Goal: Task Accomplishment & Management: Manage account settings

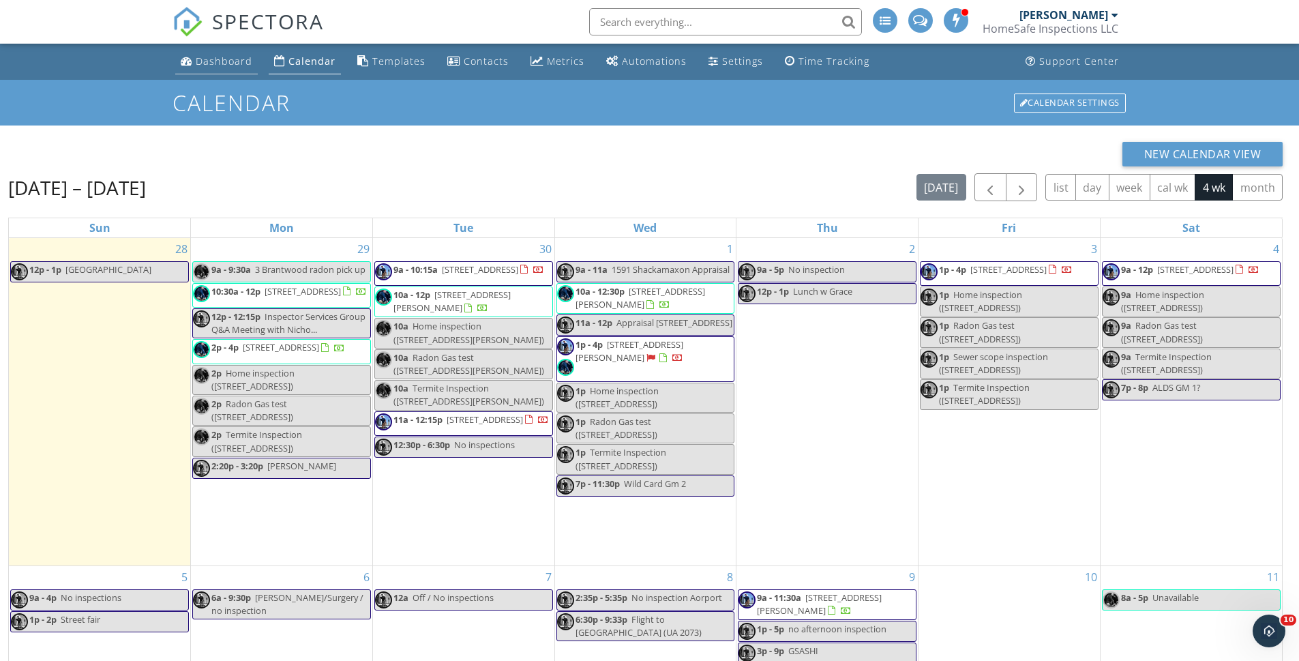
click at [223, 59] on div "Dashboard" at bounding box center [224, 61] width 57 height 13
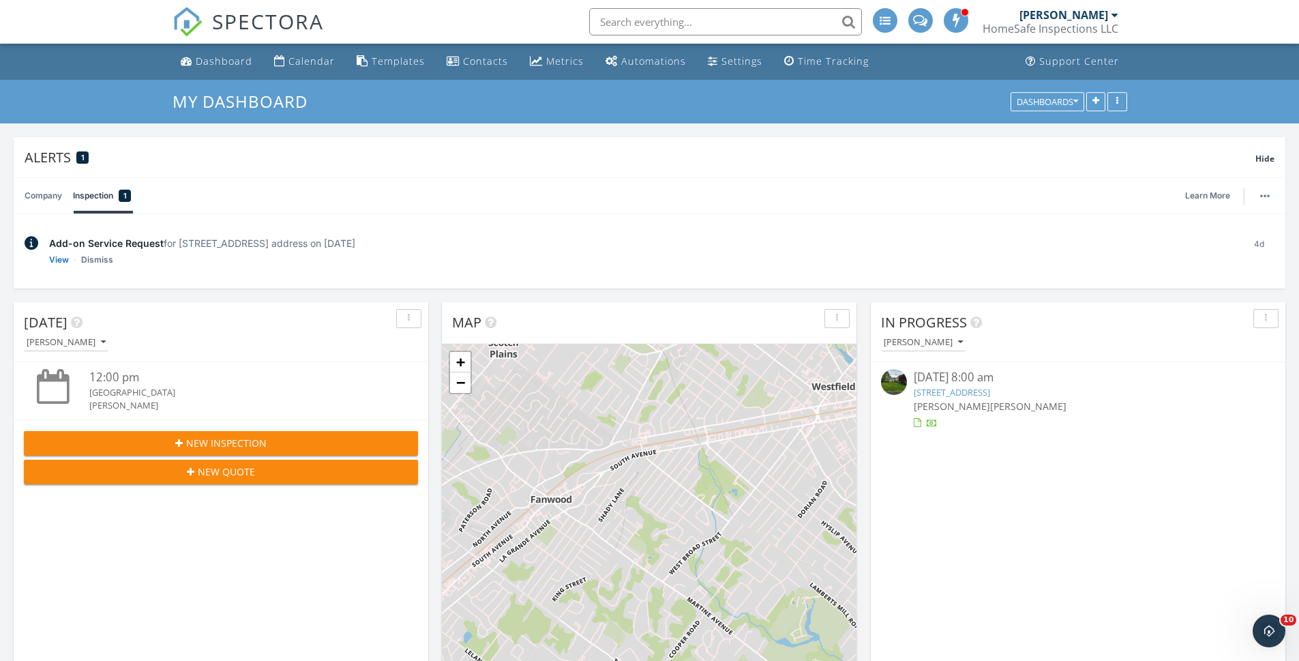
click at [634, 18] on input "text" at bounding box center [725, 21] width 273 height 27
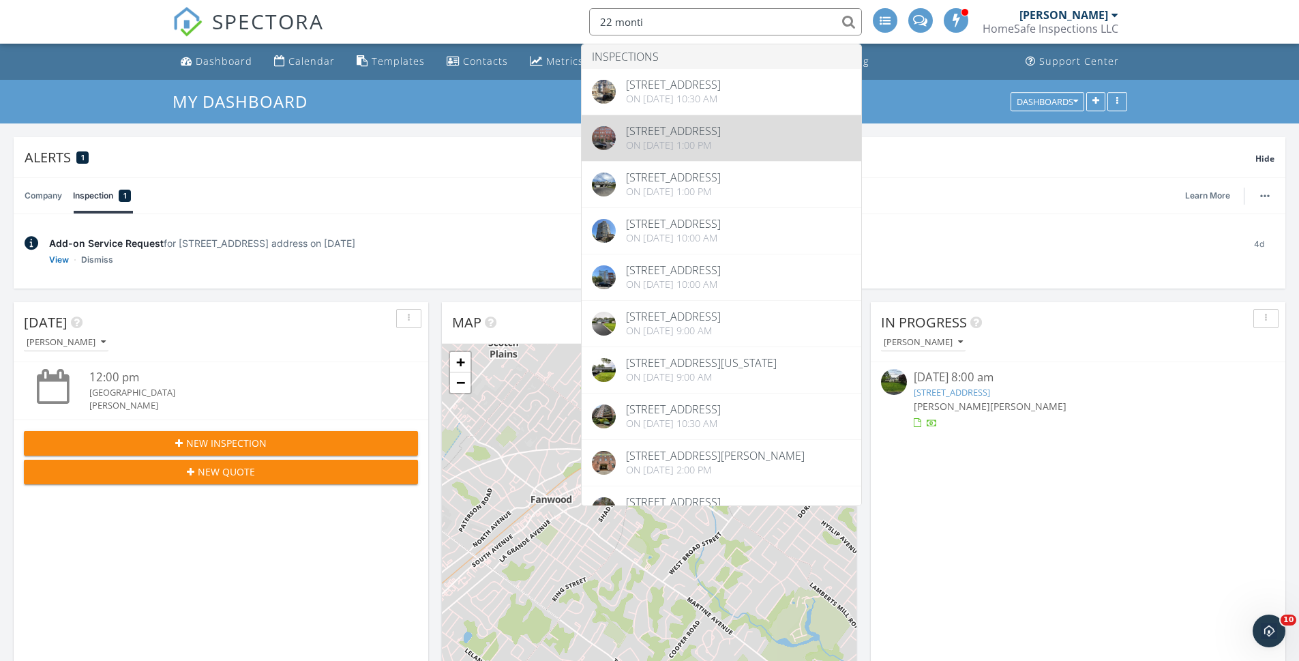
type input "22 monti"
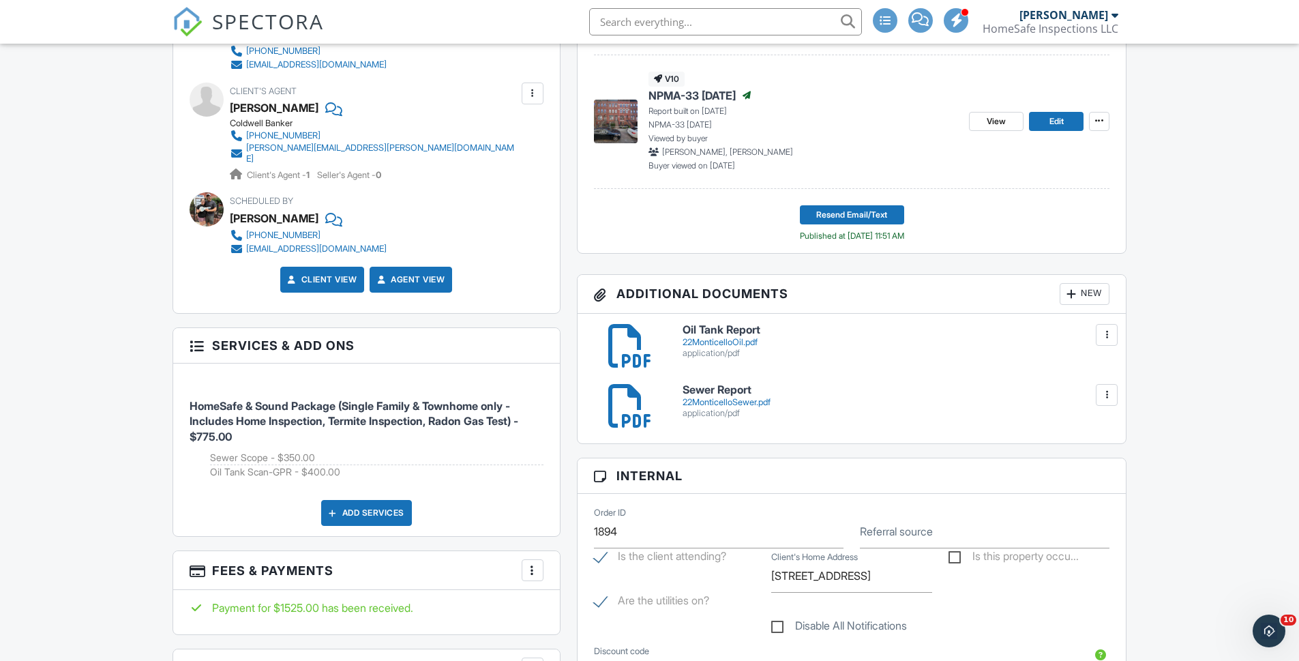
scroll to position [623, 0]
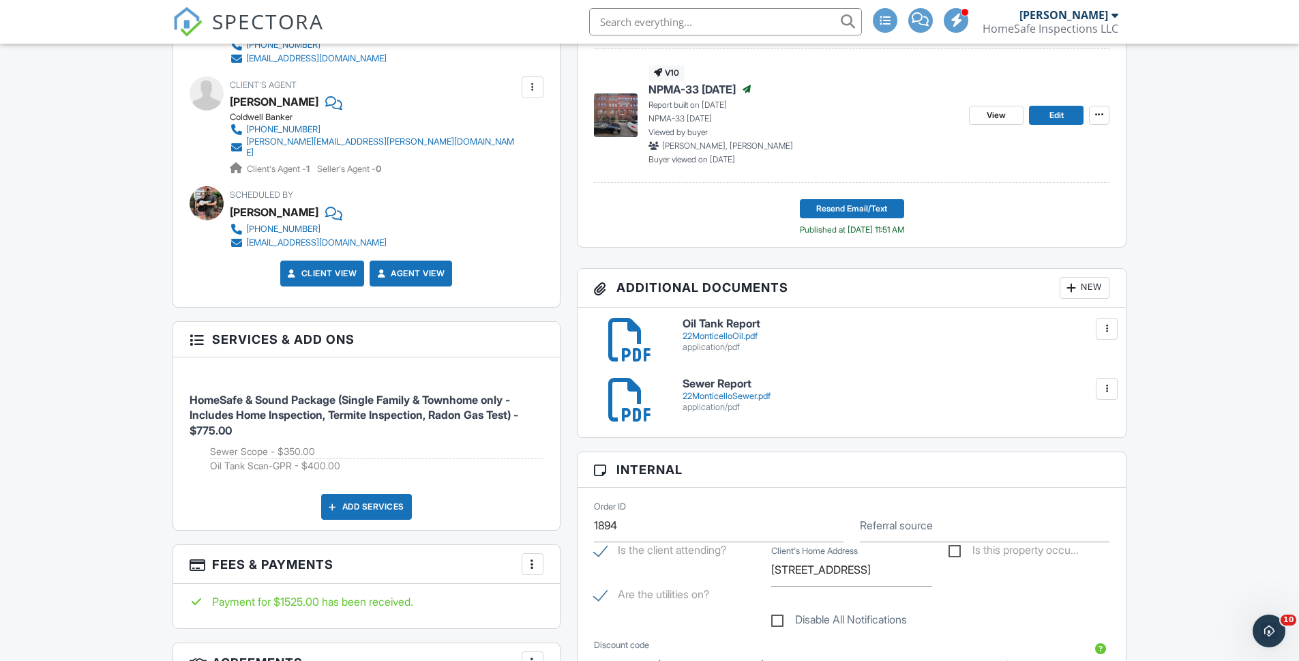
click at [1112, 389] on div at bounding box center [1107, 389] width 14 height 14
click at [1079, 445] on link "Delete" at bounding box center [1079, 448] width 50 height 15
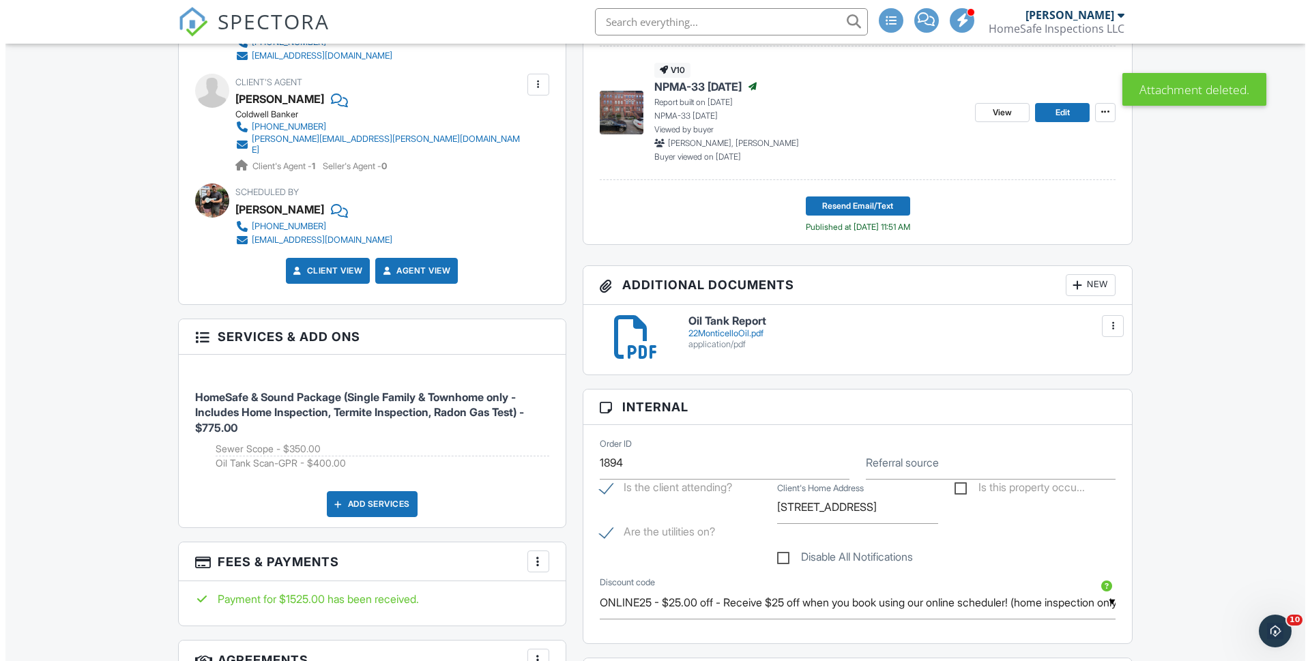
scroll to position [617, 0]
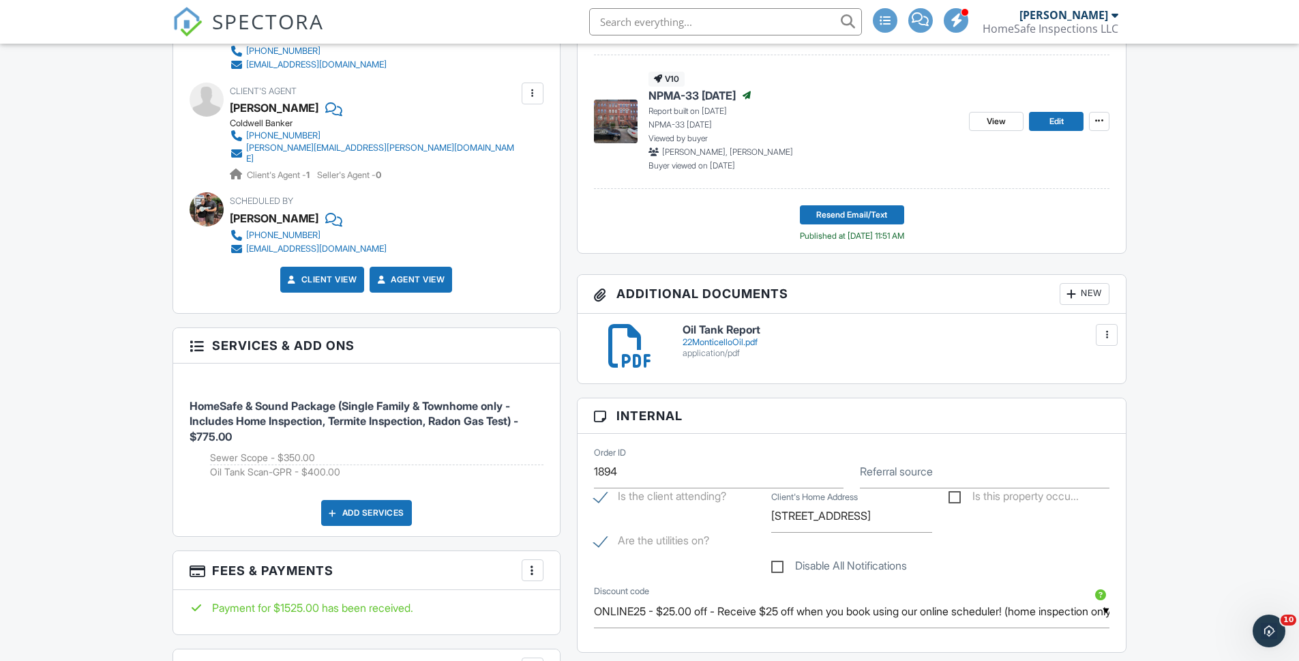
click at [1098, 292] on div "New" at bounding box center [1085, 294] width 50 height 22
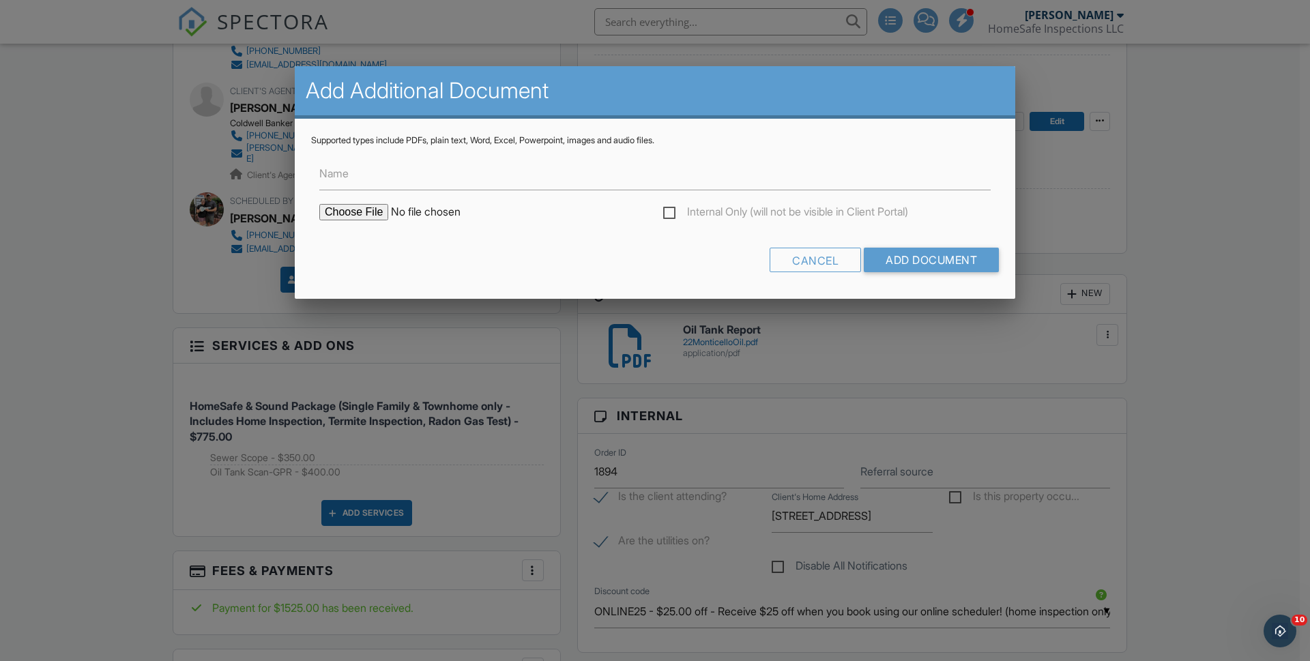
click at [353, 207] on input "file" at bounding box center [435, 212] width 232 height 16
type input "C:\fakepath\22MonticelloSewer.pdf"
click at [352, 179] on input "Name" at bounding box center [654, 173] width 671 height 33
type input "Sewer Report"
click at [953, 262] on input "Add Document" at bounding box center [931, 260] width 135 height 25
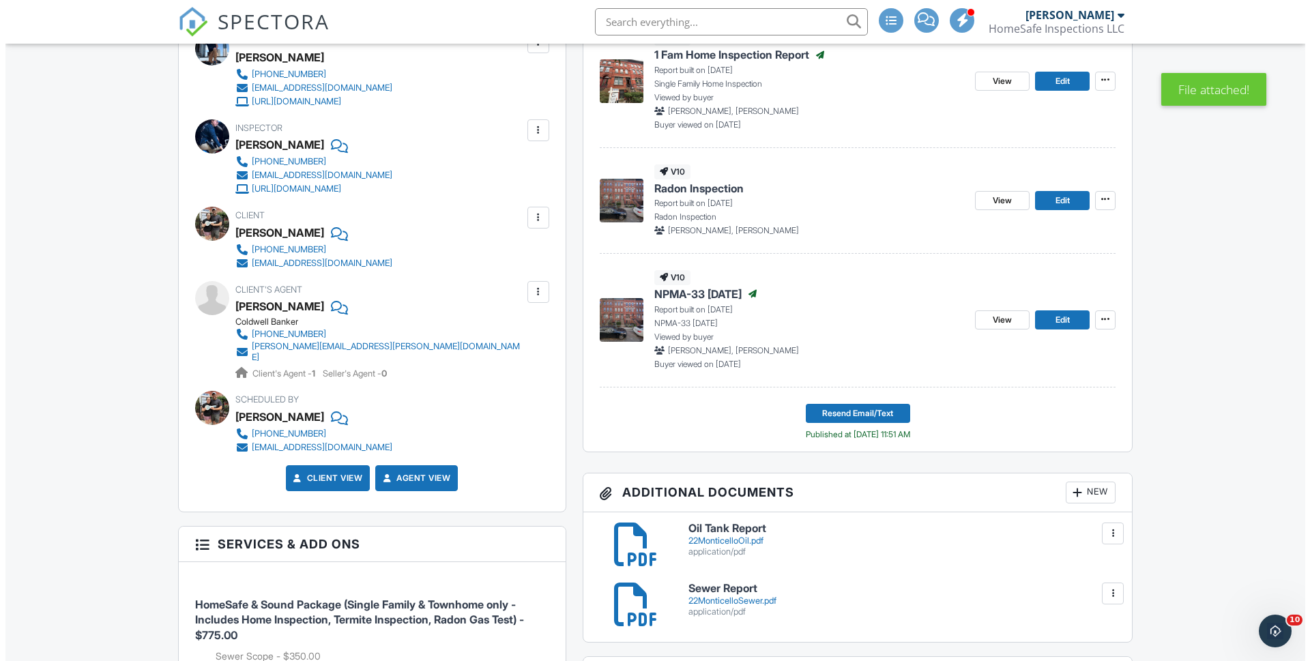
scroll to position [421, 0]
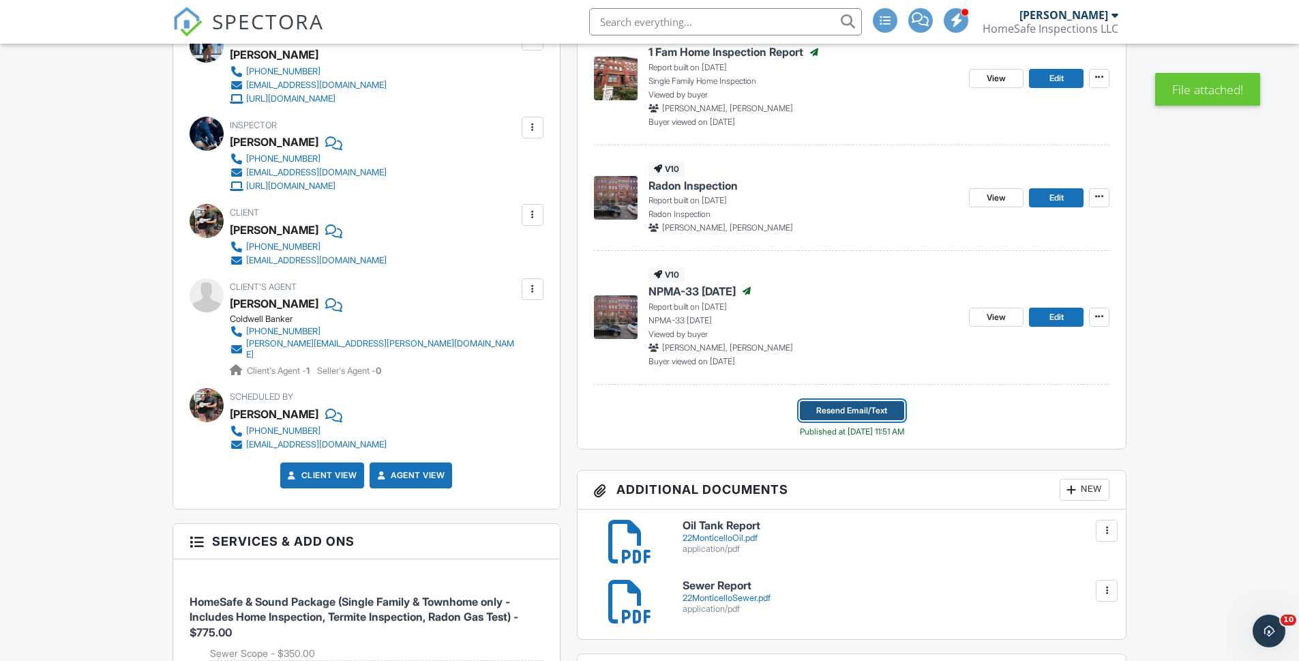
click at [830, 406] on span "Resend Email/Text" at bounding box center [851, 411] width 71 height 14
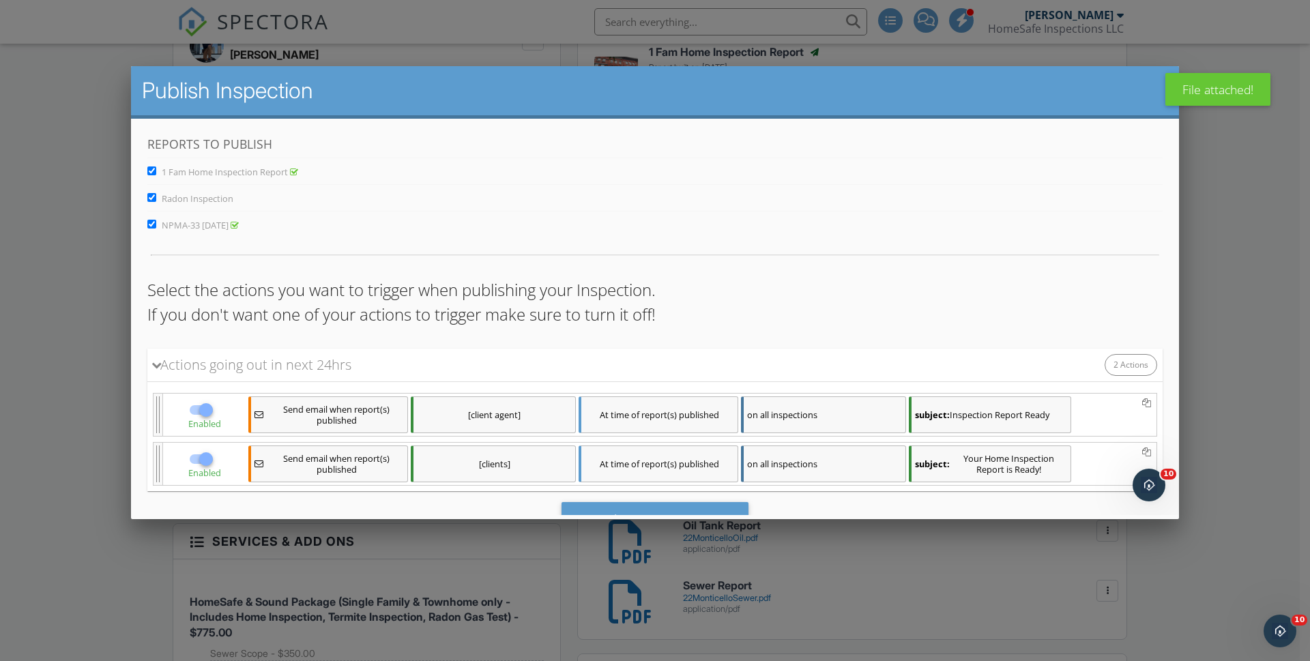
scroll to position [0, 0]
click at [149, 198] on input "Radon Inspection" at bounding box center [151, 196] width 9 height 9
checkbox input "false"
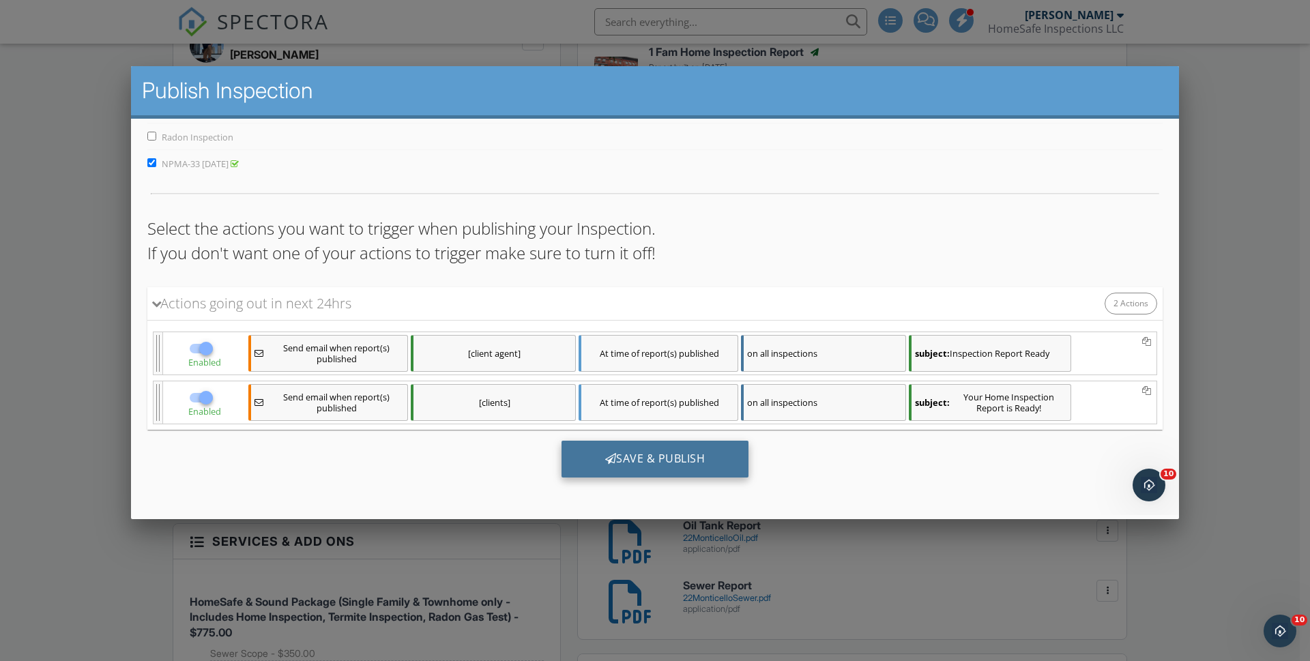
click at [728, 463] on div "Save & Publish" at bounding box center [655, 458] width 188 height 37
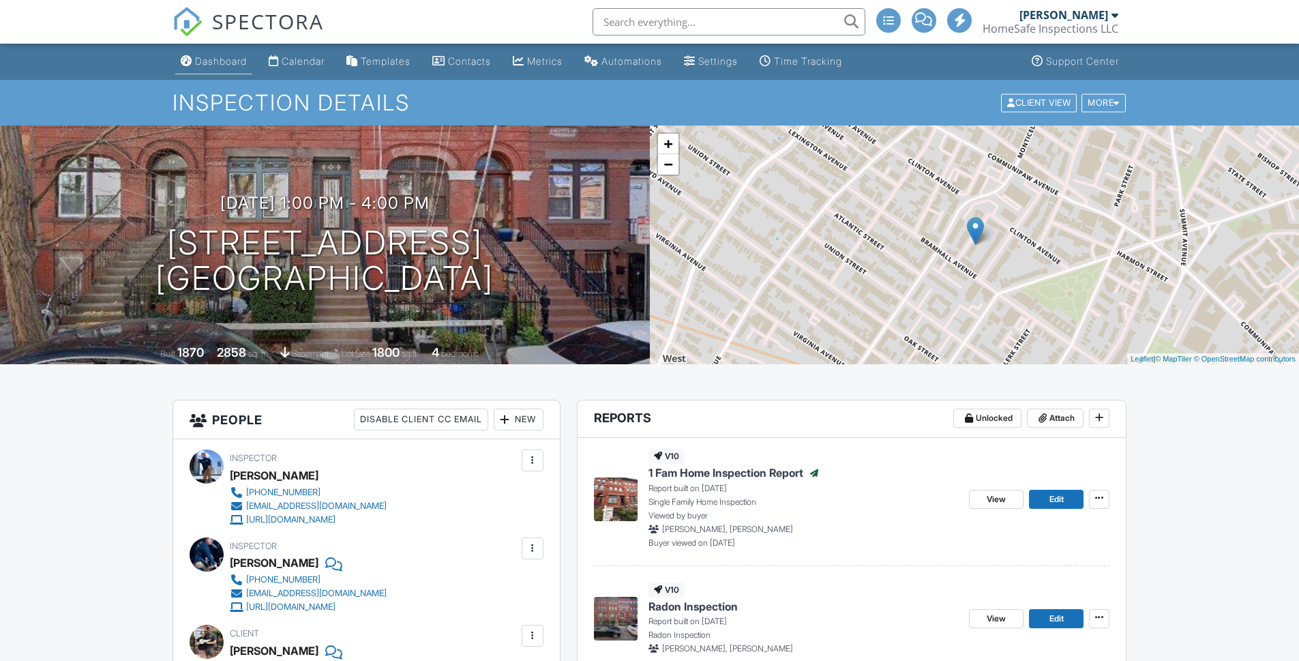
click at [211, 55] on div "Dashboard" at bounding box center [221, 61] width 52 height 12
